Goal: Task Accomplishment & Management: Use online tool/utility

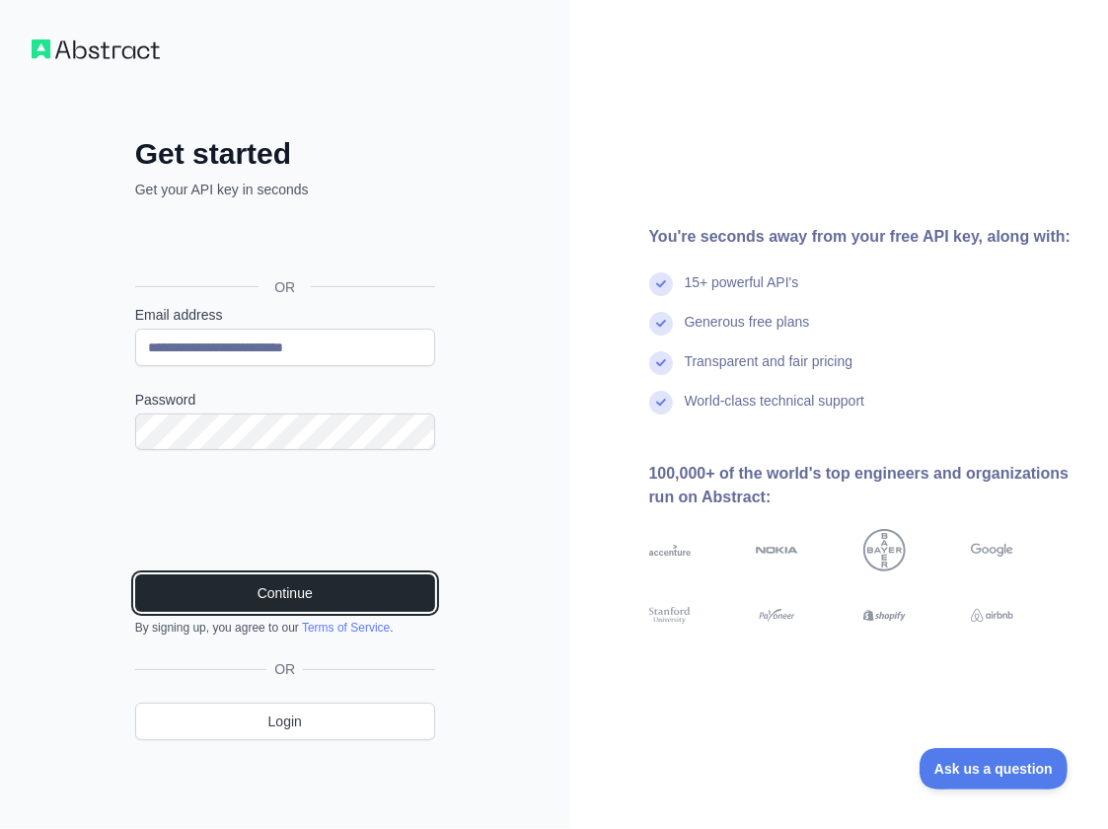
click at [293, 603] on button "Continue" at bounding box center [285, 592] width 300 height 37
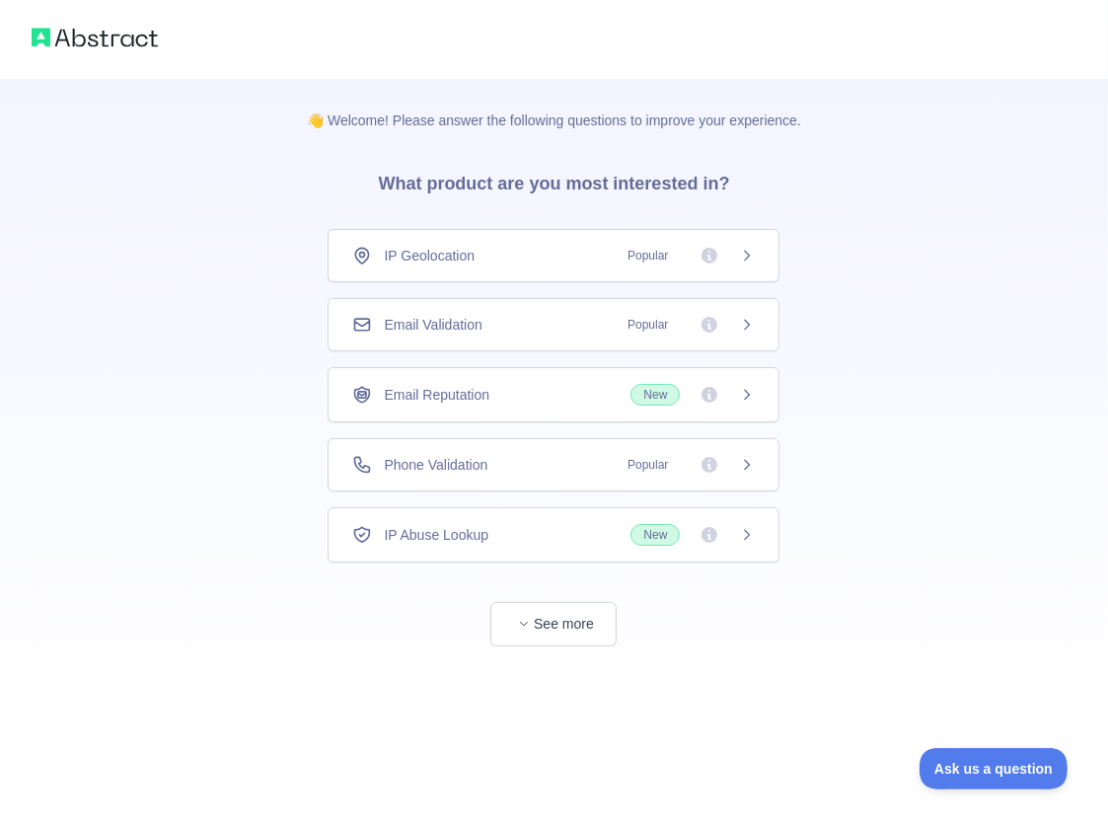
click at [497, 315] on div "Email Validation Popular" at bounding box center [553, 325] width 403 height 20
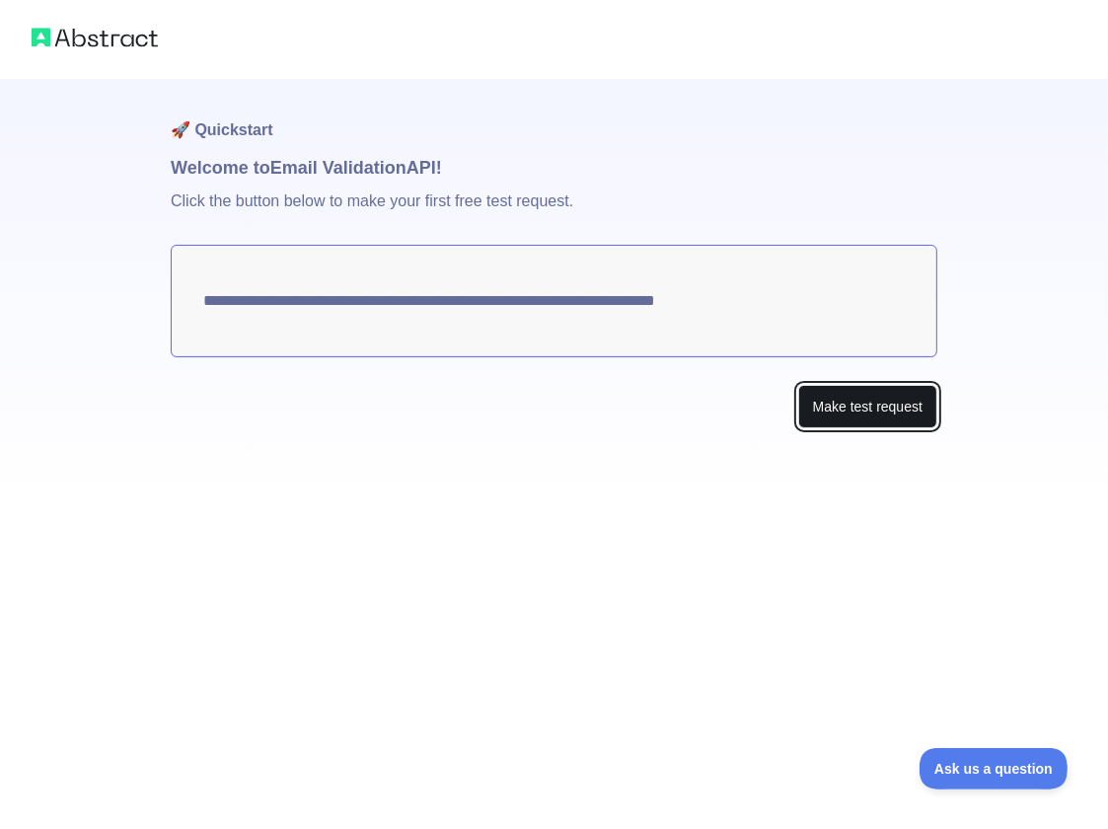
click at [884, 415] on button "Make test request" at bounding box center [867, 407] width 139 height 44
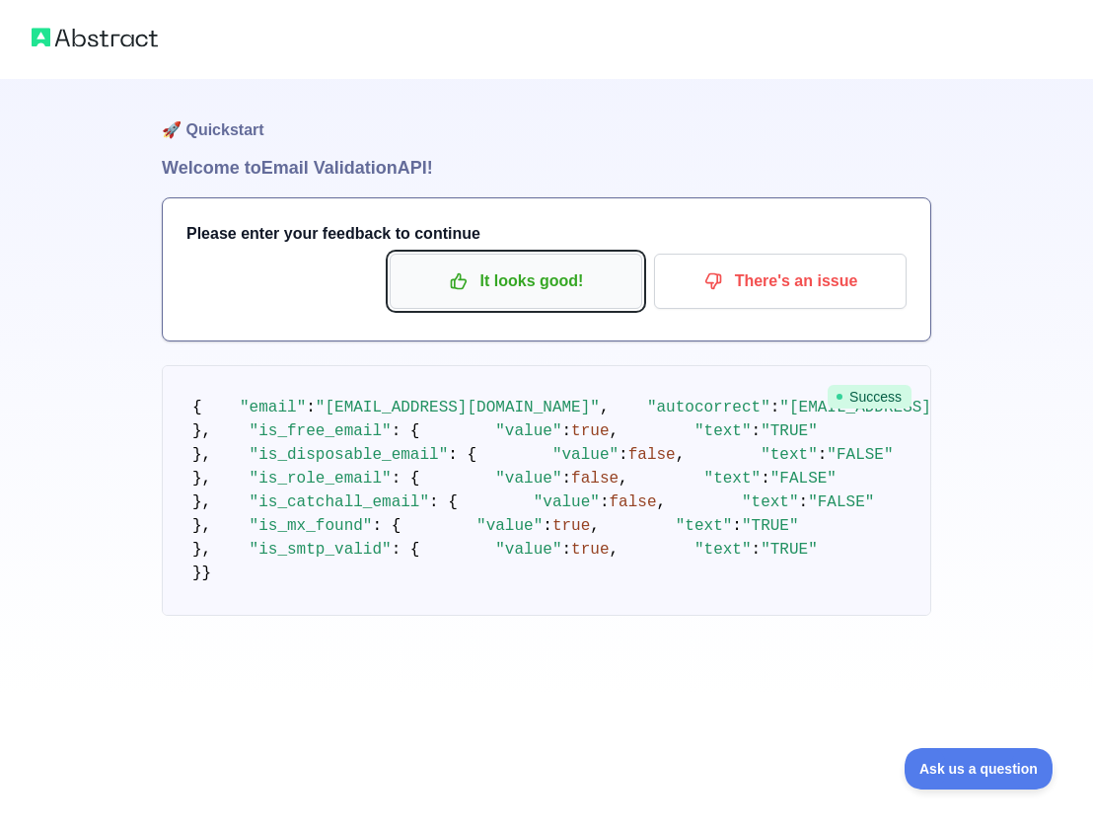
click at [533, 272] on p "It looks good!" at bounding box center [516, 281] width 223 height 34
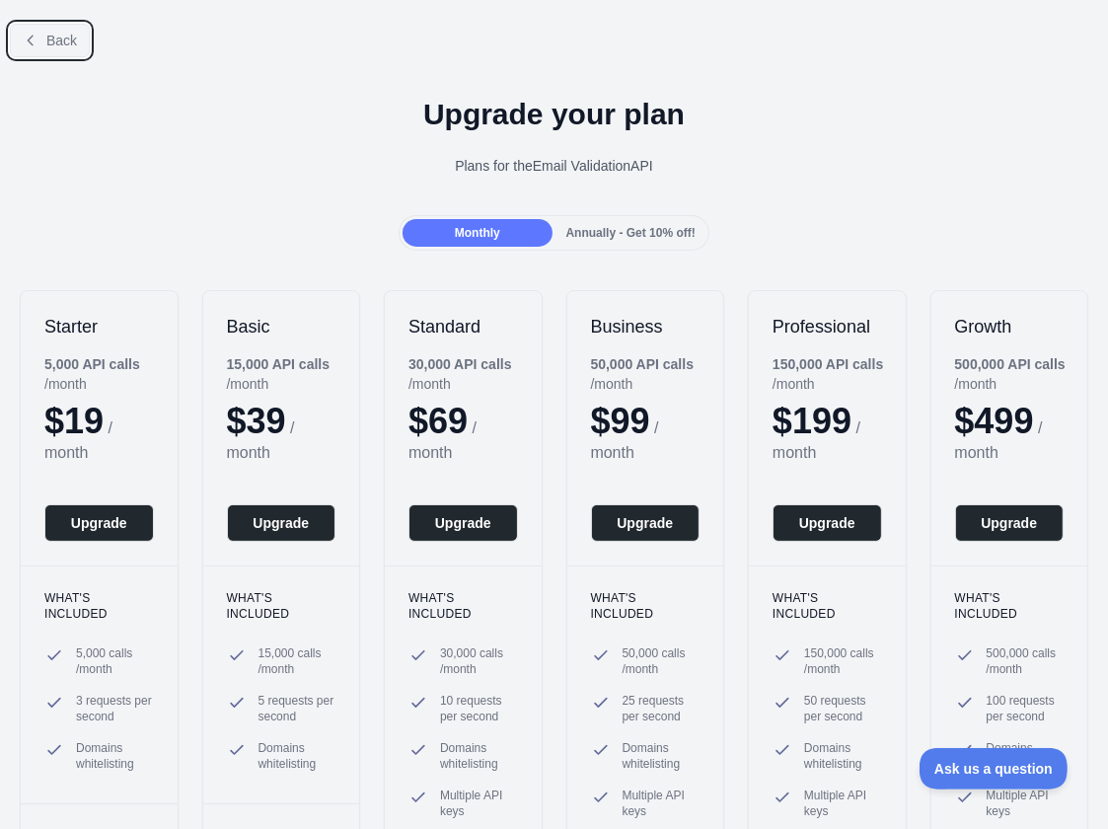
click at [55, 50] on button "Back" at bounding box center [50, 41] width 80 height 34
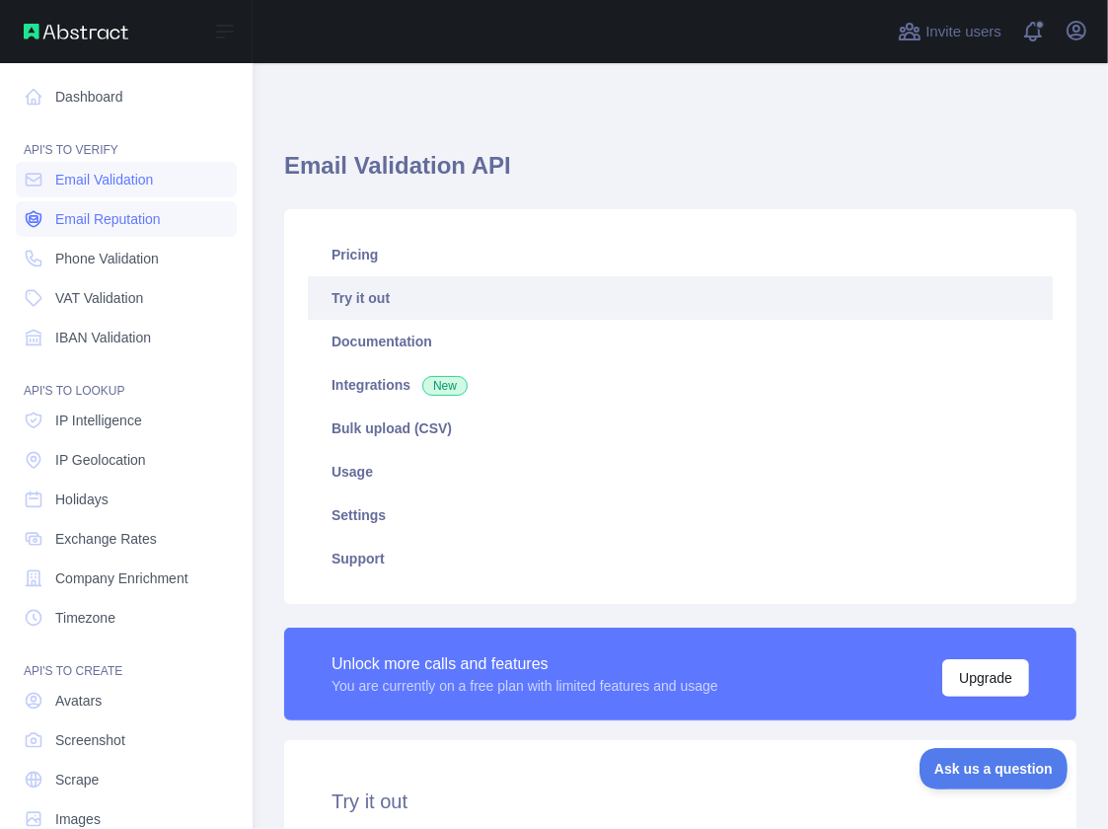
click at [130, 223] on span "Email Reputation" at bounding box center [108, 219] width 106 height 20
click at [114, 183] on span "Email Validation" at bounding box center [104, 180] width 98 height 20
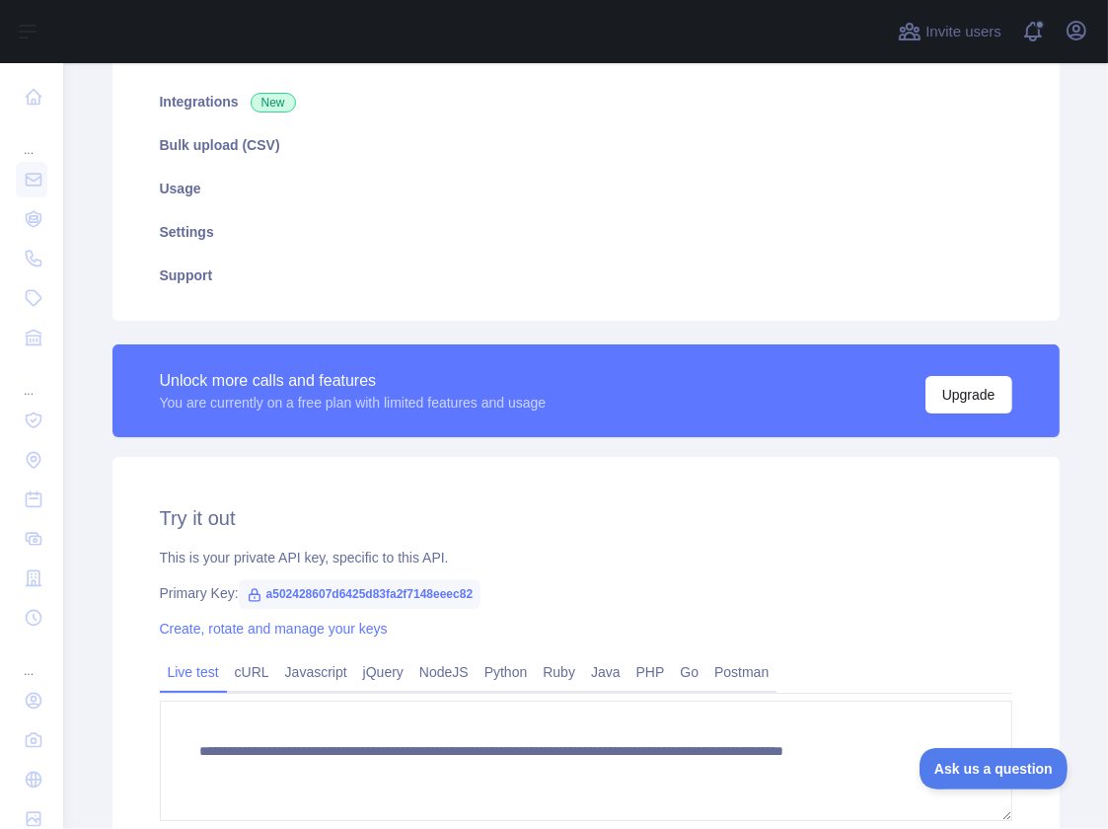
scroll to position [296, 0]
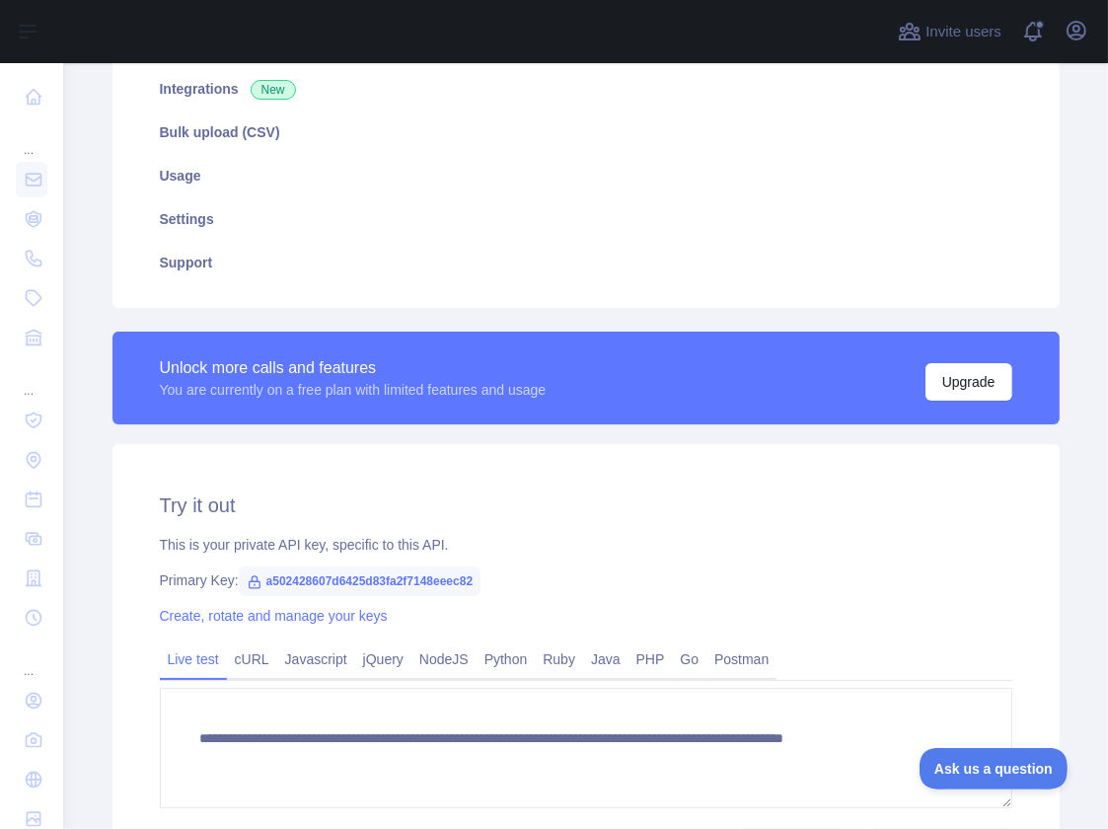
click at [405, 571] on span "a502428607d6425d83fa2f7148eeec82" at bounding box center [360, 581] width 243 height 30
click at [405, 577] on span "a502428607d6425d83fa2f7148eeec82" at bounding box center [360, 581] width 243 height 30
copy span "a502428607d6425d83fa2f7148eeec82"
